Goal: Navigation & Orientation: Find specific page/section

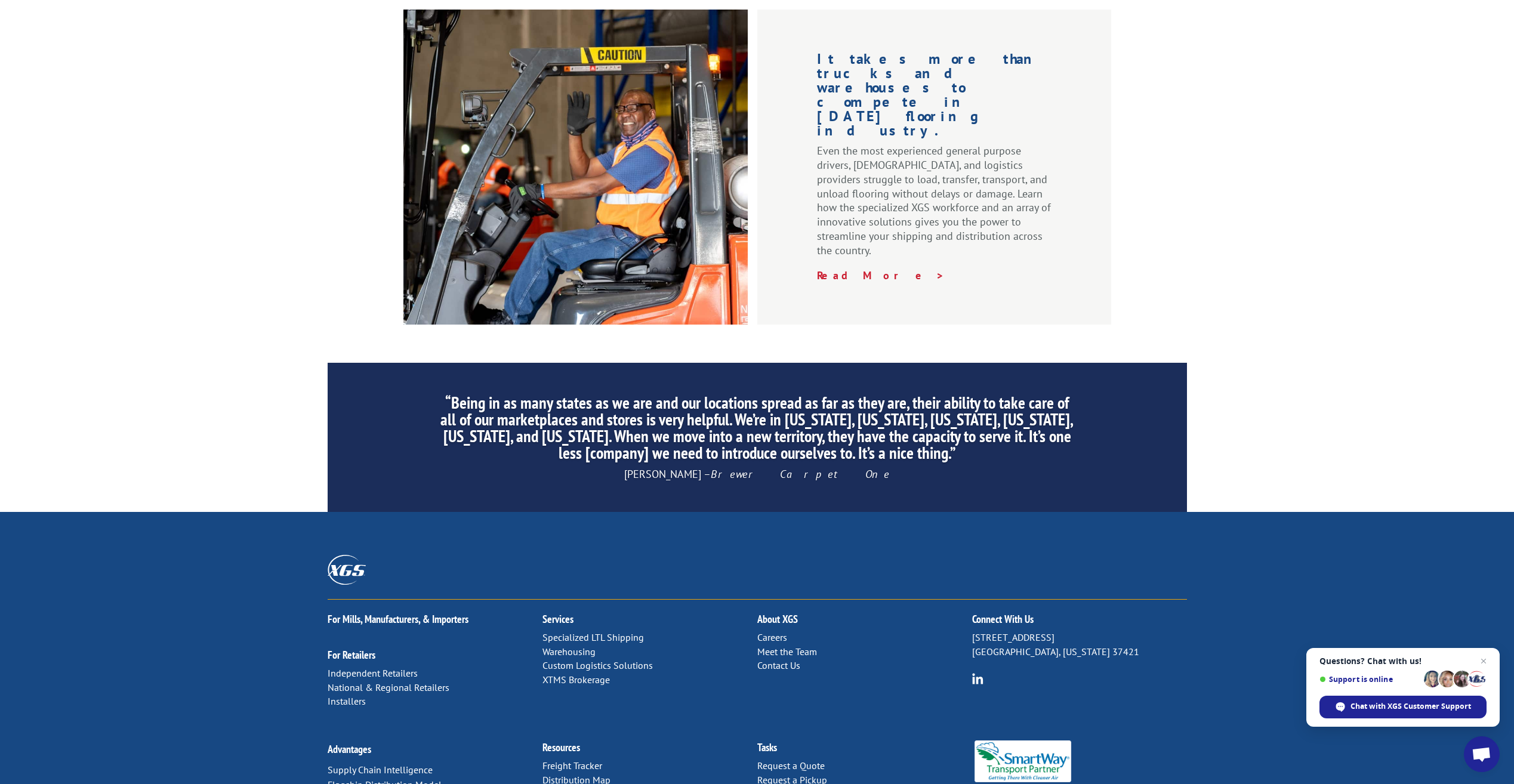
scroll to position [1578, 0]
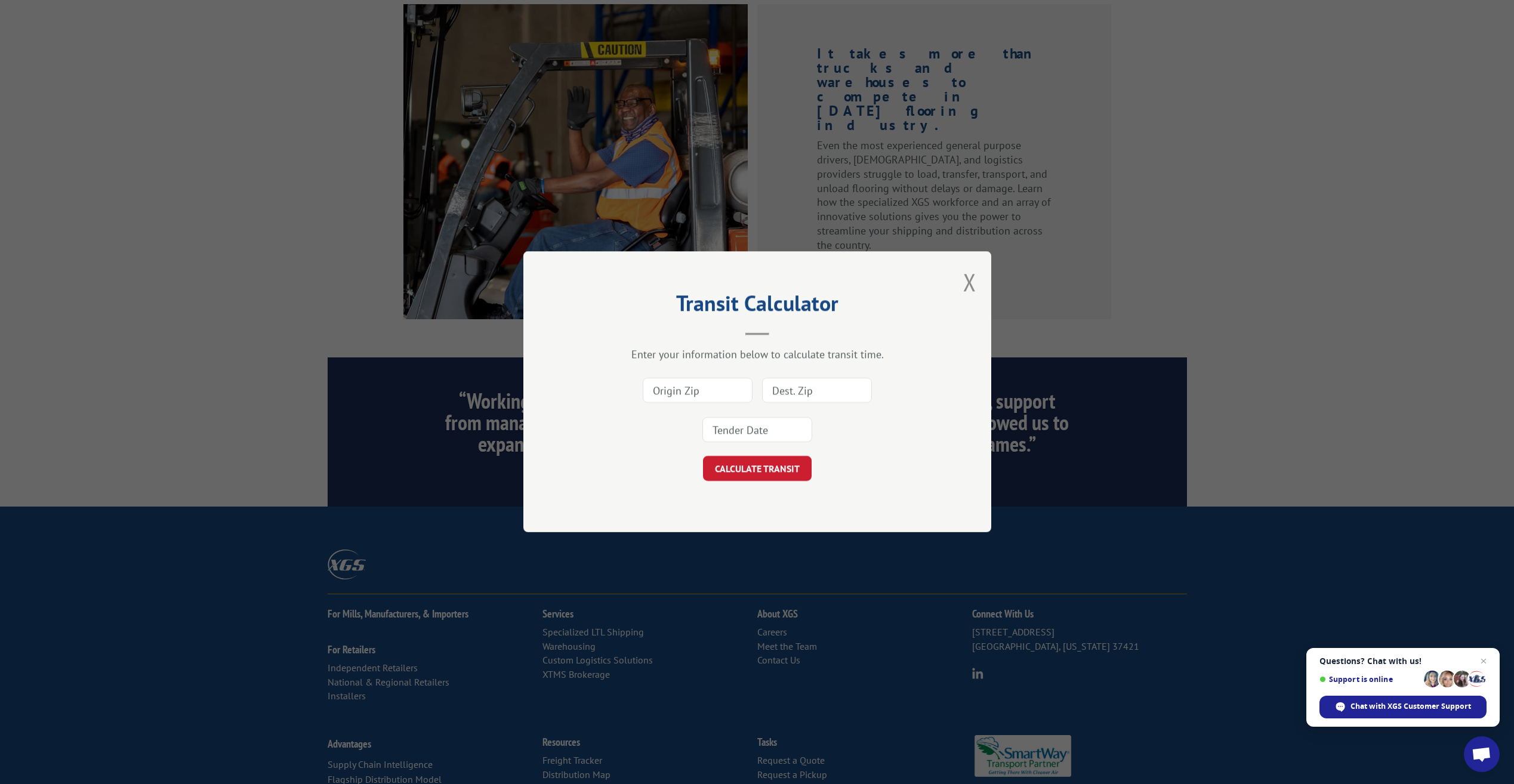
click at [680, 391] on input at bounding box center [698, 391] width 110 height 25
type input "30736"
click at [838, 386] on input at bounding box center [816, 391] width 110 height 25
click at [967, 277] on button "Close modal" at bounding box center [969, 282] width 13 height 31
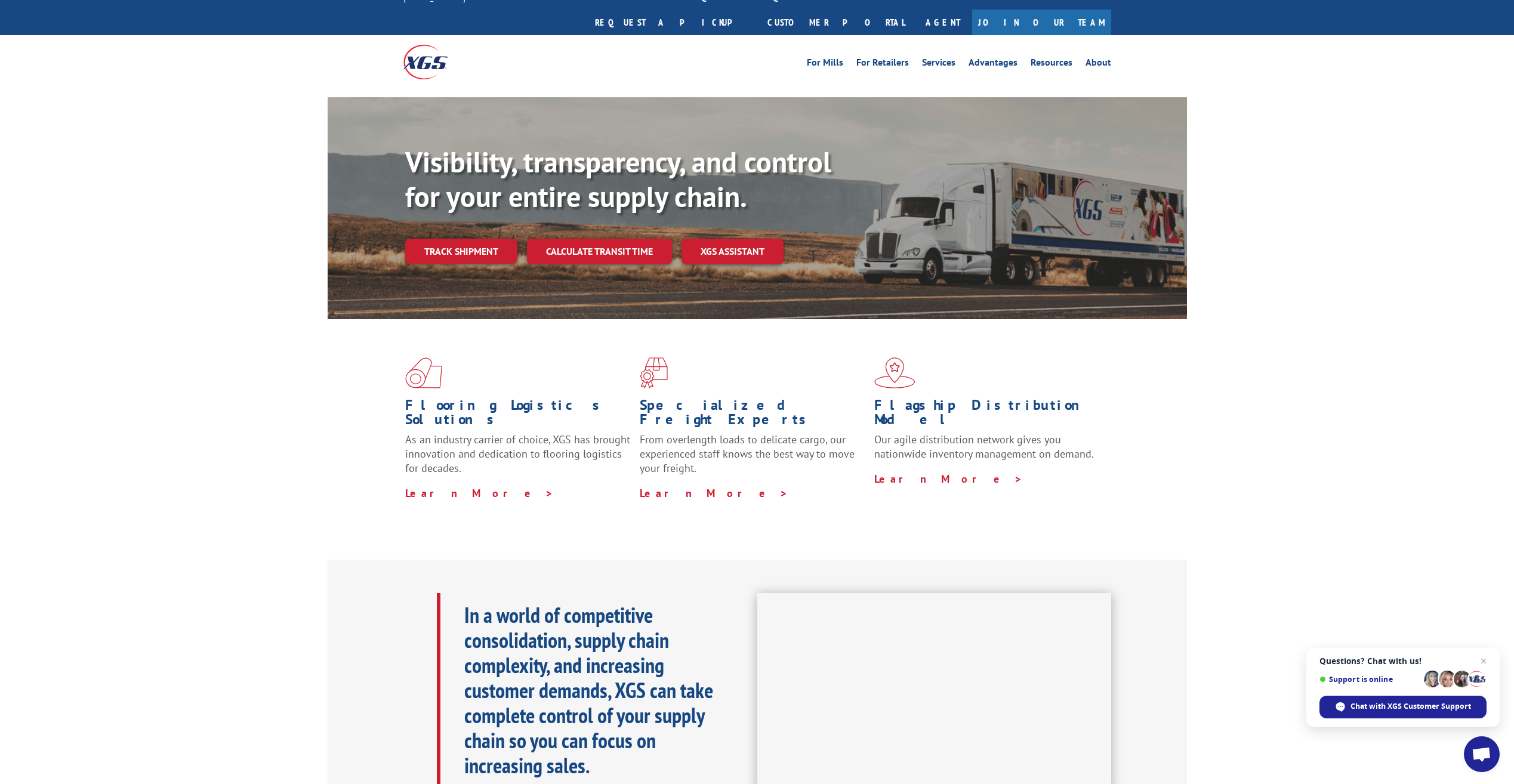
scroll to position [0, 0]
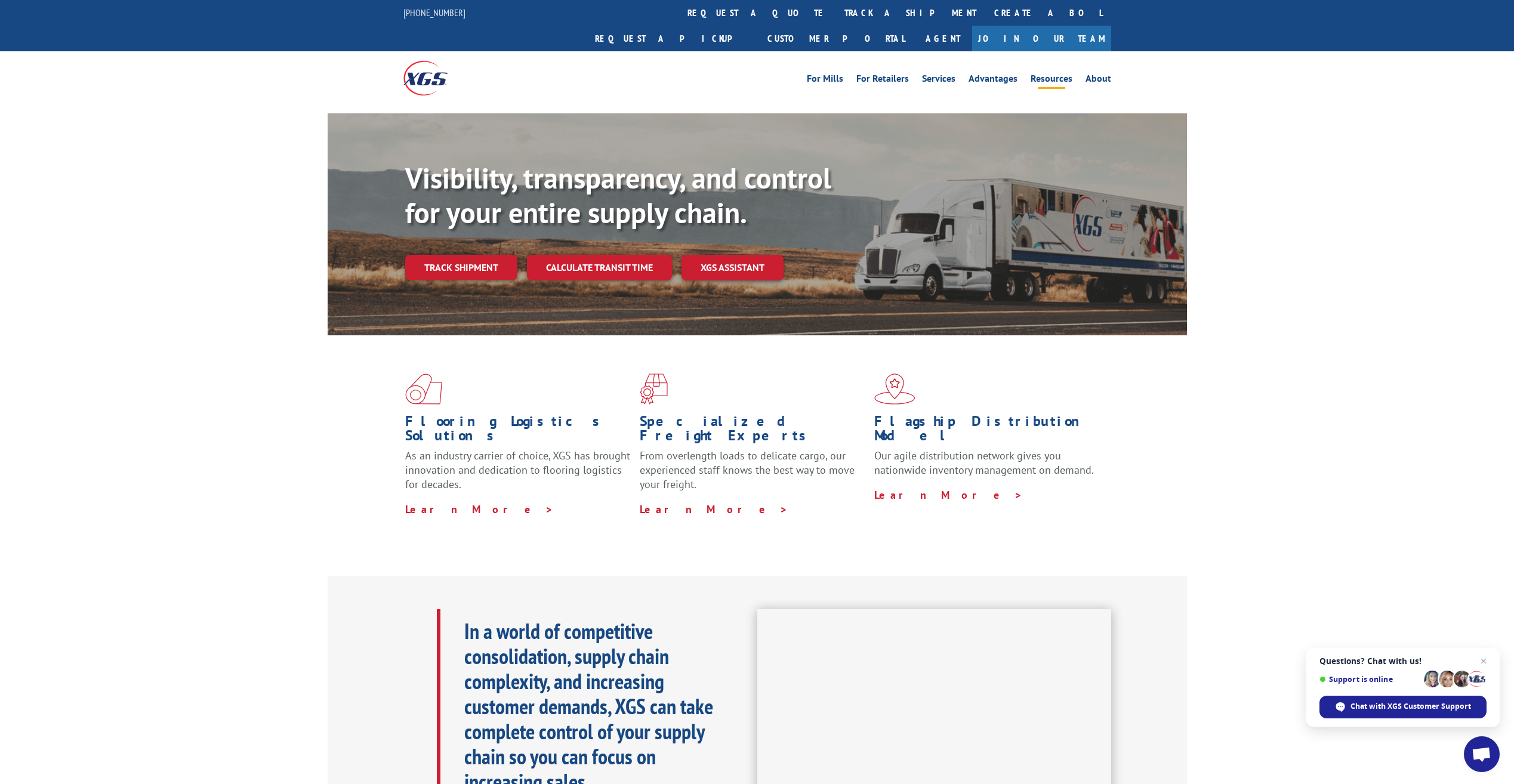
click at [1052, 74] on link "Resources" at bounding box center [1052, 80] width 42 height 13
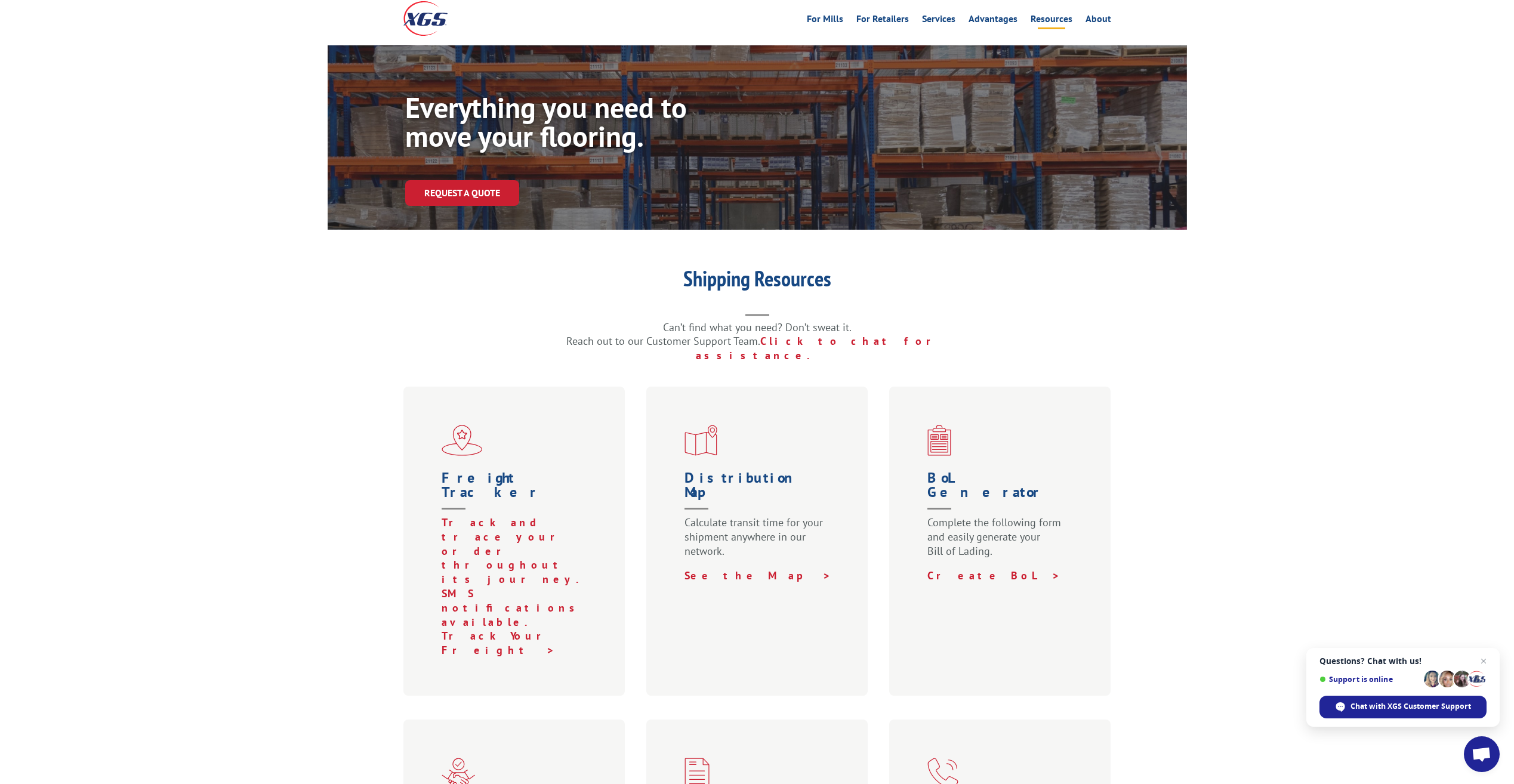
scroll to position [119, 0]
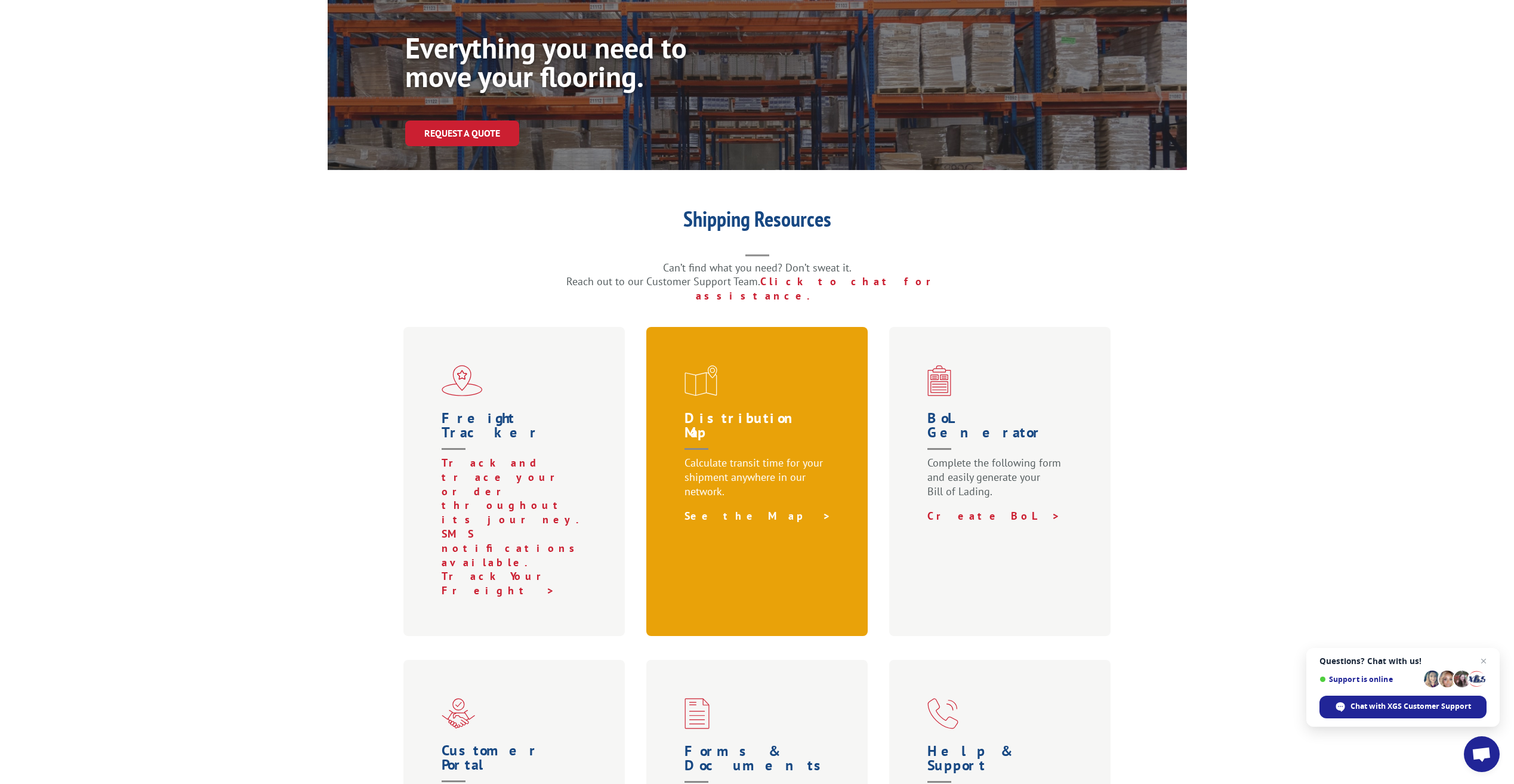
click at [714, 509] on link "See the Map >" at bounding box center [758, 516] width 147 height 14
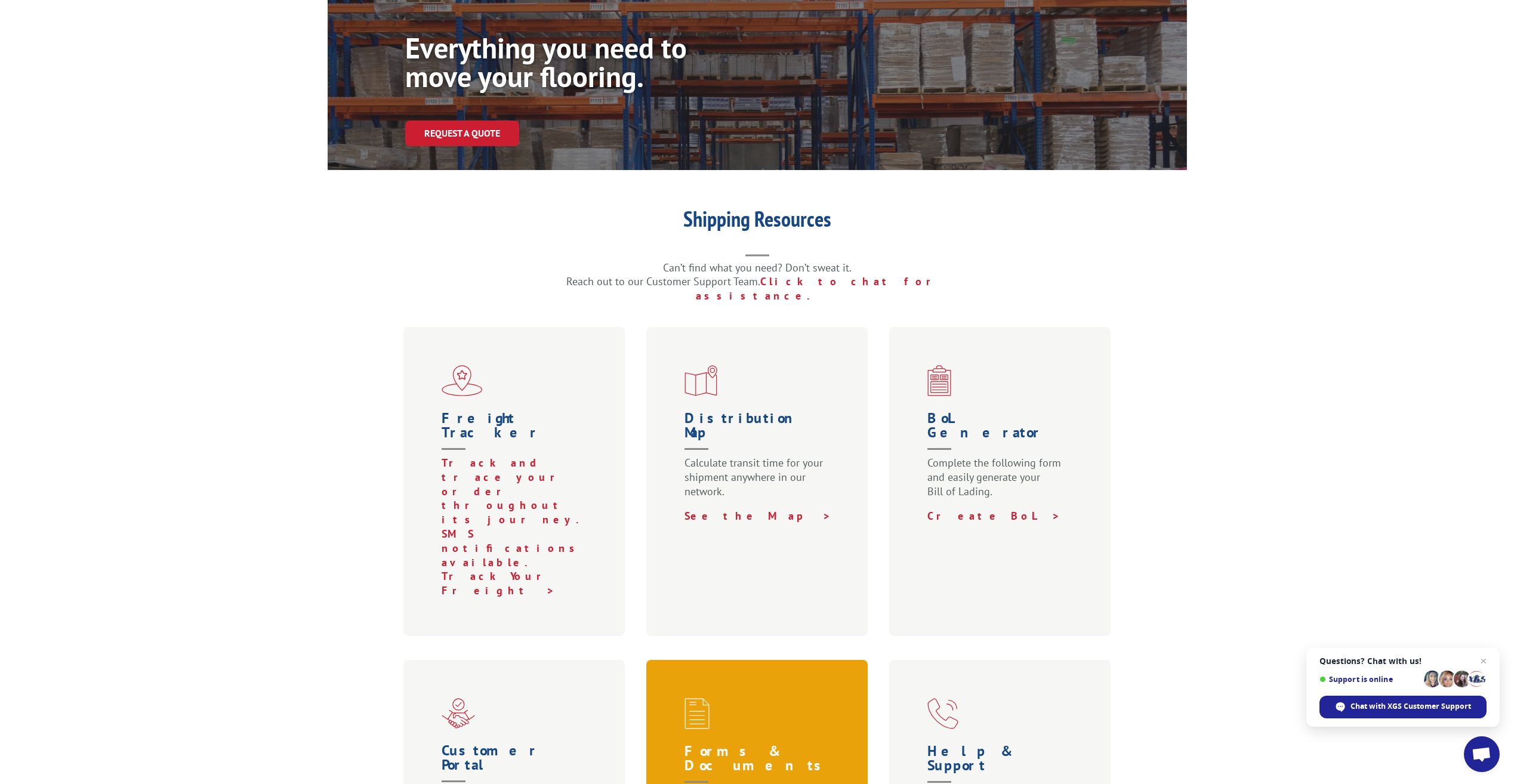
click at [716, 744] on h1 "Forms & Documents" at bounding box center [759, 767] width 150 height 45
